Goal: Find specific page/section: Find specific page/section

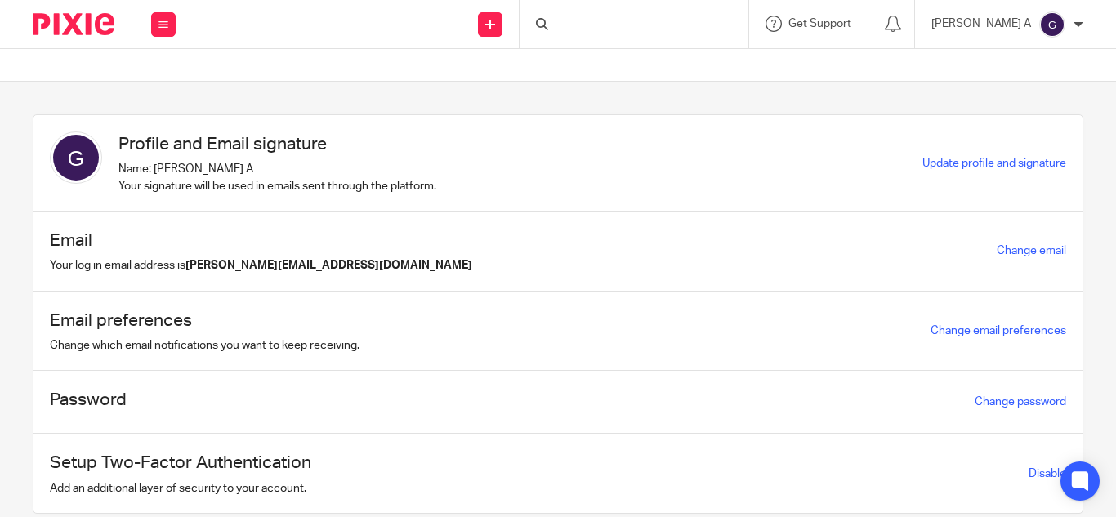
click at [635, 27] on div at bounding box center [633, 24] width 229 height 48
click at [615, 18] on form at bounding box center [639, 24] width 174 height 20
click at [615, 27] on input "Search" at bounding box center [625, 27] width 147 height 15
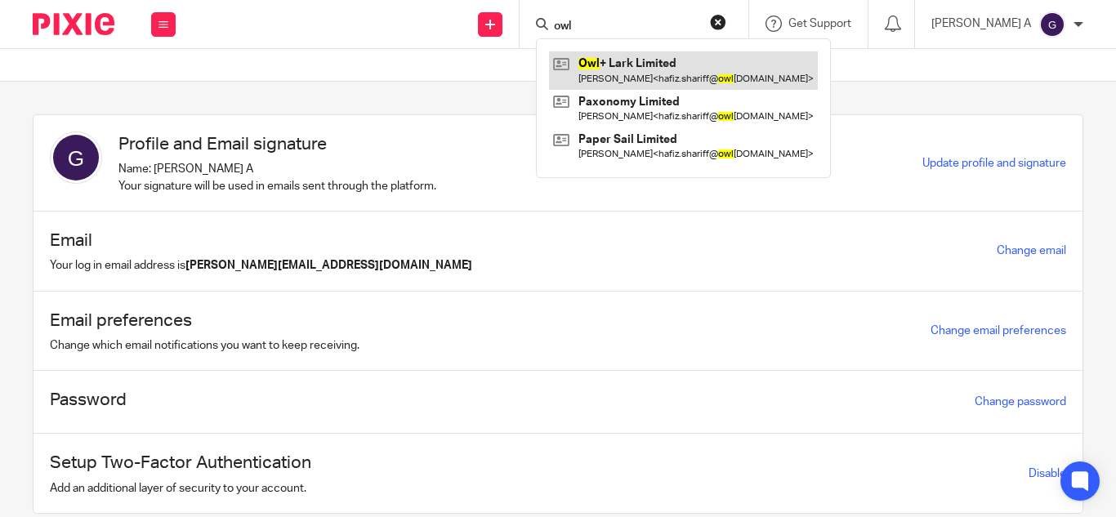
type input "owl"
click at [651, 72] on link at bounding box center [683, 70] width 269 height 38
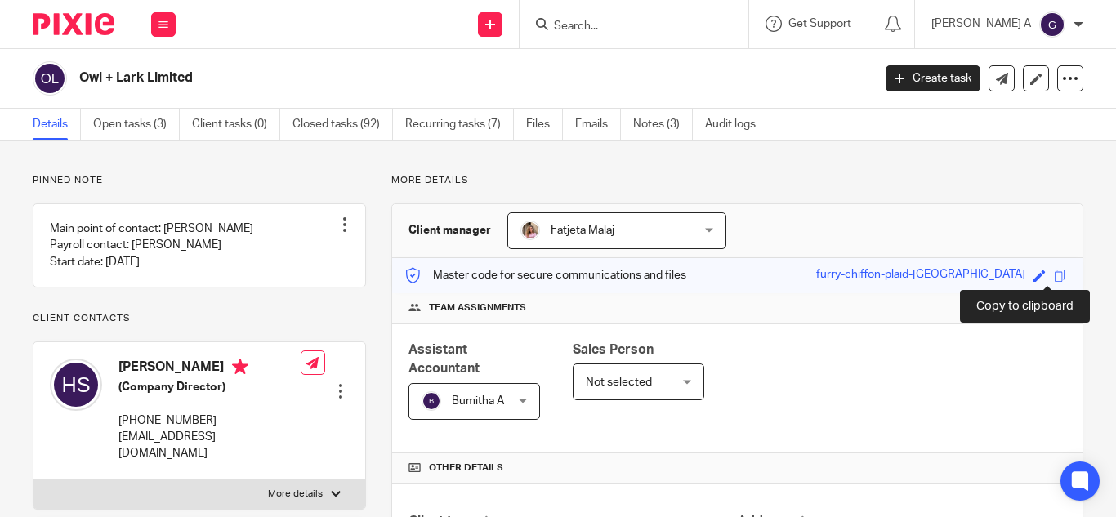
click at [1054, 280] on span at bounding box center [1060, 276] width 12 height 12
click at [667, 21] on input "Search" at bounding box center [625, 27] width 147 height 15
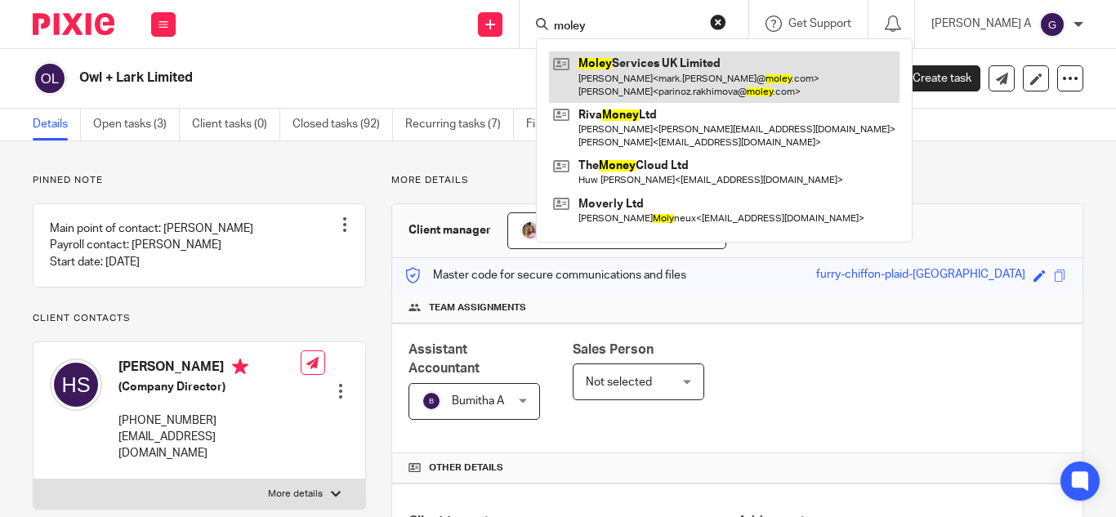
type input "moley"
click at [665, 71] on link at bounding box center [724, 76] width 350 height 51
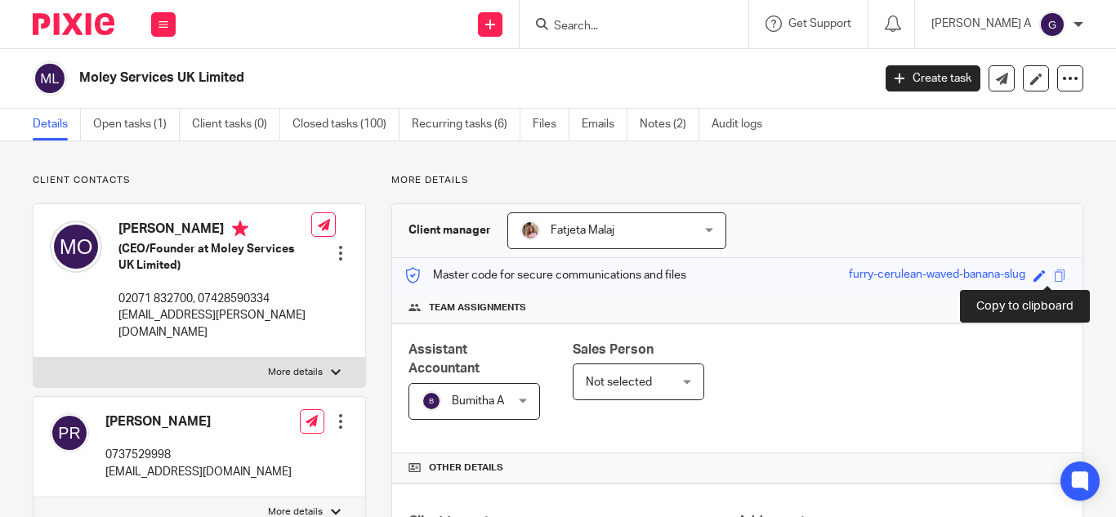
click at [1054, 273] on span at bounding box center [1060, 276] width 12 height 12
click at [609, 24] on input "Search" at bounding box center [625, 27] width 147 height 15
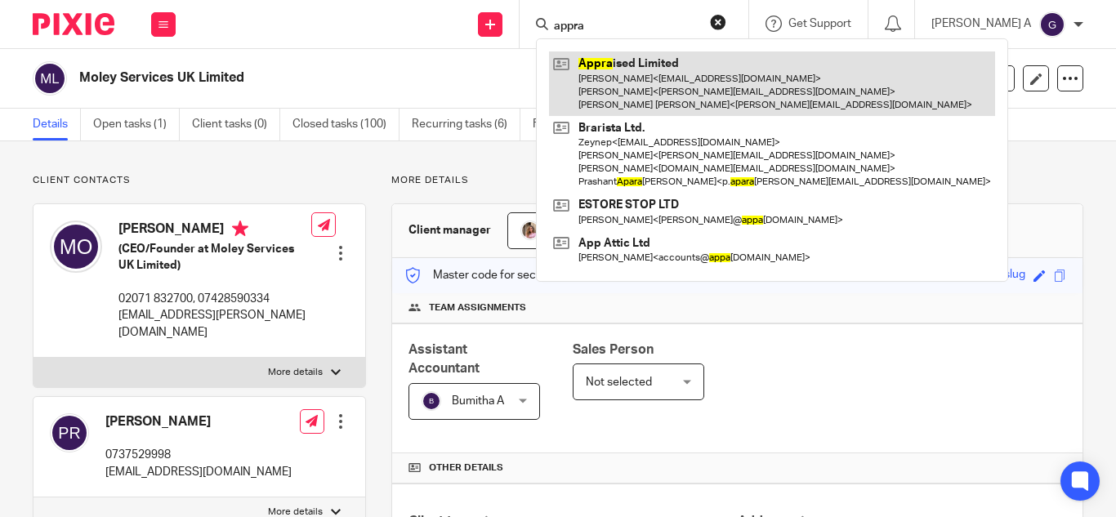
type input "appra"
click at [668, 91] on link at bounding box center [772, 83] width 446 height 65
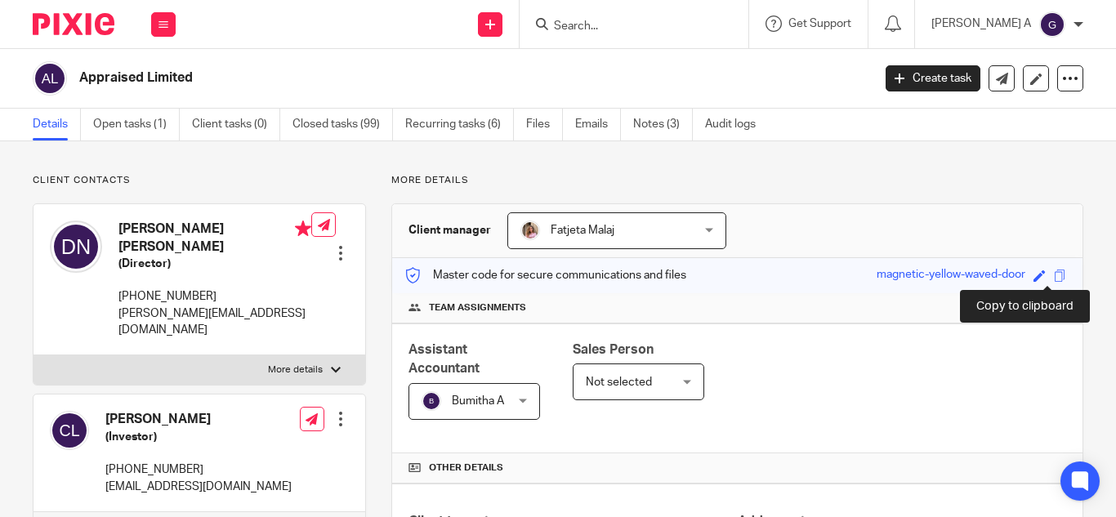
click at [1054, 274] on span at bounding box center [1060, 276] width 12 height 12
click at [621, 22] on input "Search" at bounding box center [625, 27] width 147 height 15
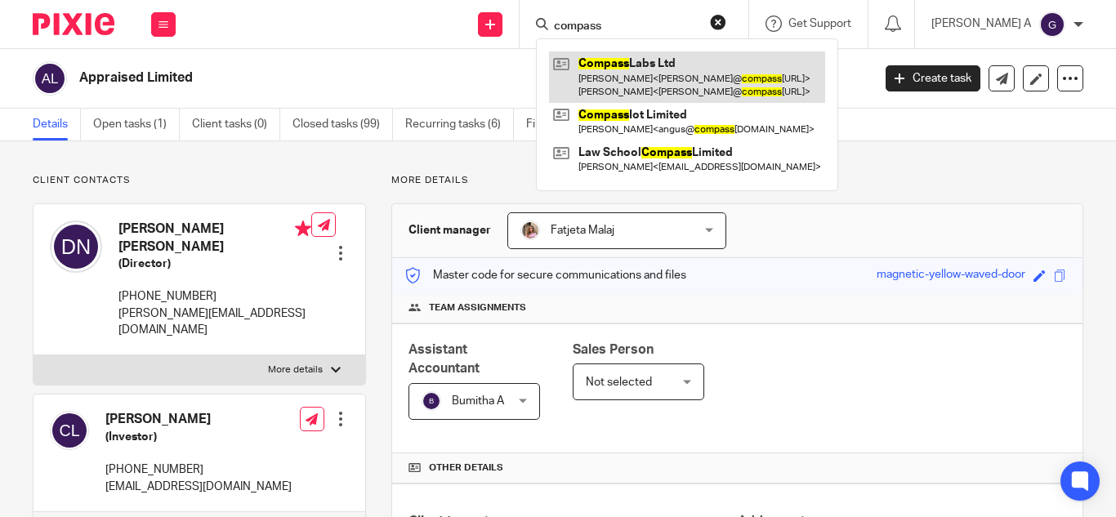
type input "compass"
click at [675, 78] on link at bounding box center [687, 76] width 276 height 51
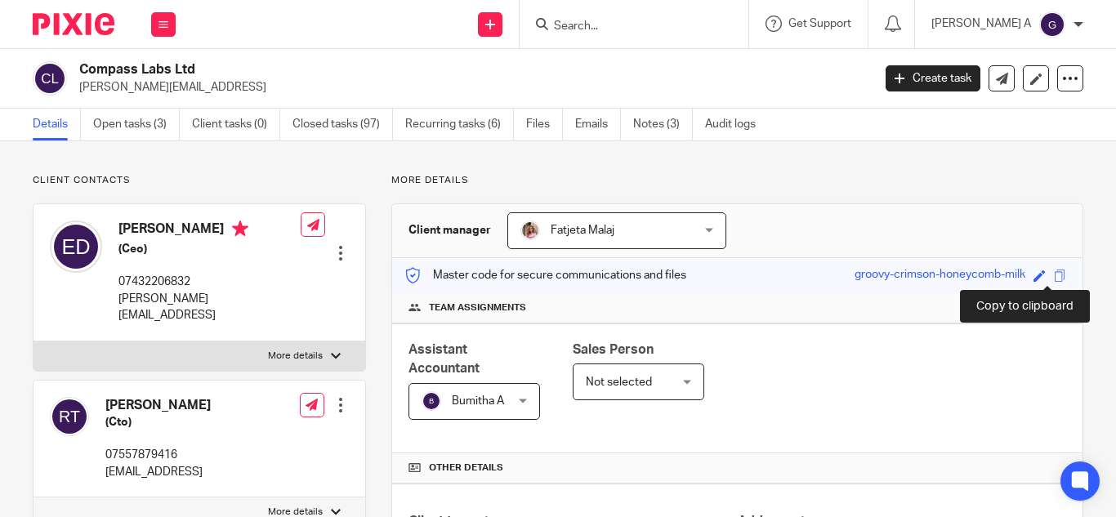
click at [1054, 276] on span at bounding box center [1060, 276] width 12 height 12
click at [650, 29] on input "Search" at bounding box center [625, 27] width 147 height 15
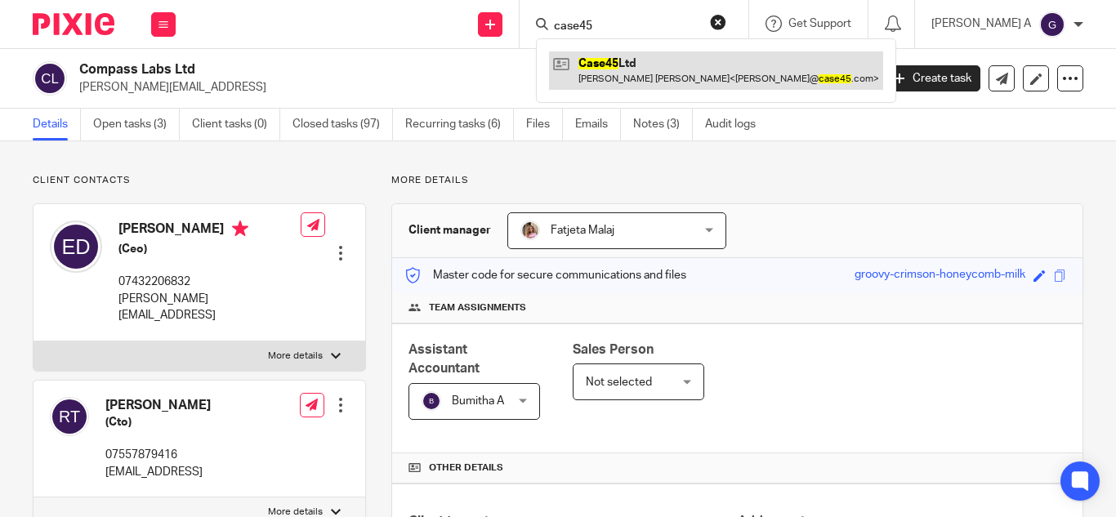
type input "case45"
click at [745, 67] on link at bounding box center [716, 70] width 334 height 38
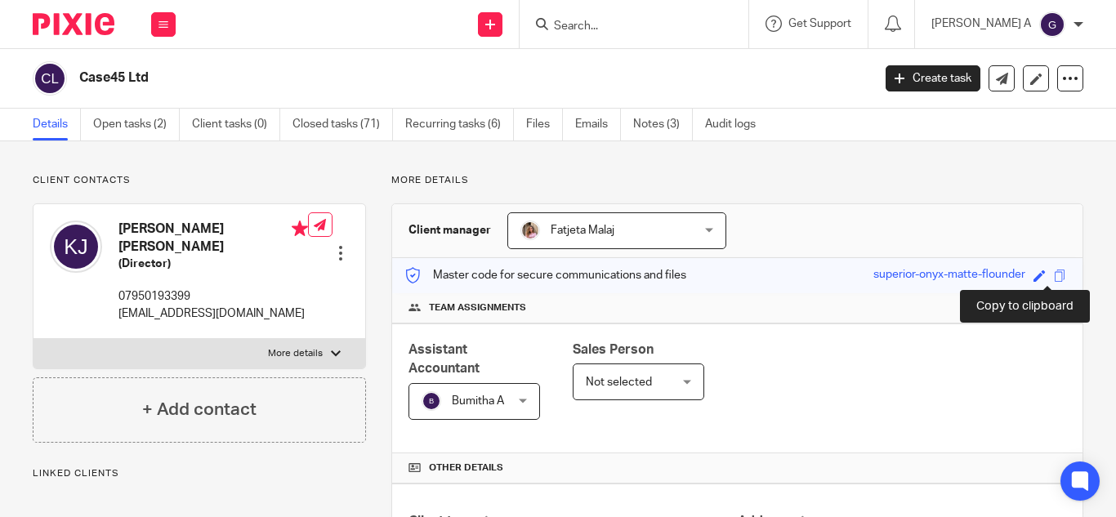
click at [1054, 279] on span at bounding box center [1060, 276] width 12 height 12
click at [640, 25] on input "Search" at bounding box center [625, 27] width 147 height 15
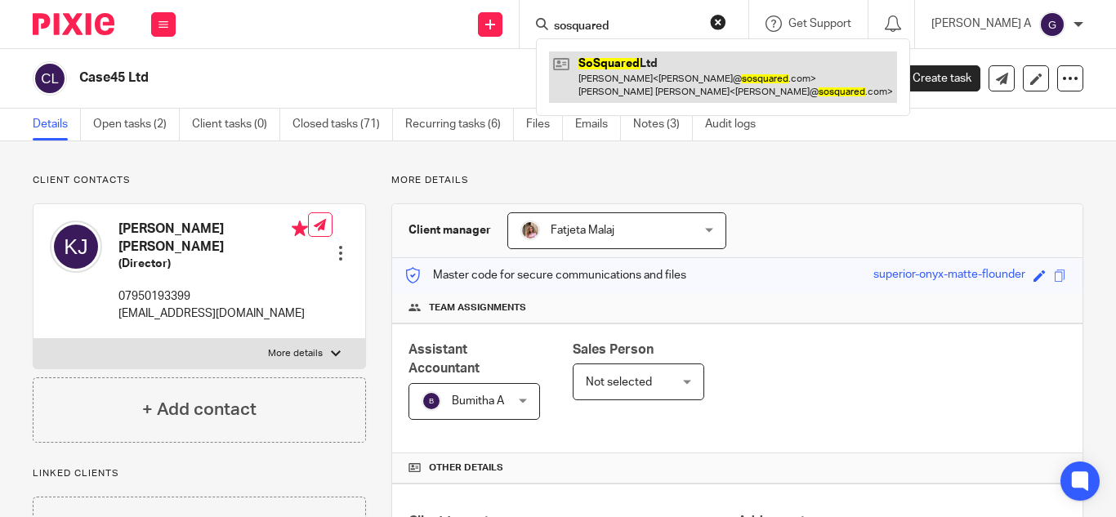
type input "sosquared"
click at [674, 85] on link at bounding box center [723, 76] width 348 height 51
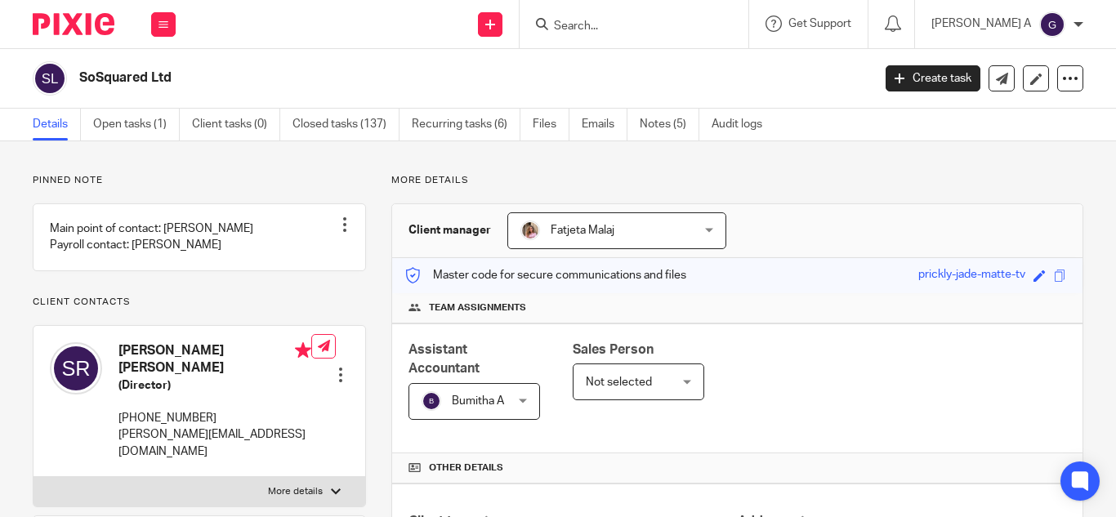
click at [1050, 285] on div "Master code for secure communications and files prickly-jade-matte-tv Save pric…" at bounding box center [737, 275] width 690 height 35
click at [1054, 278] on span at bounding box center [1060, 276] width 12 height 12
